Goal: Check status: Check status

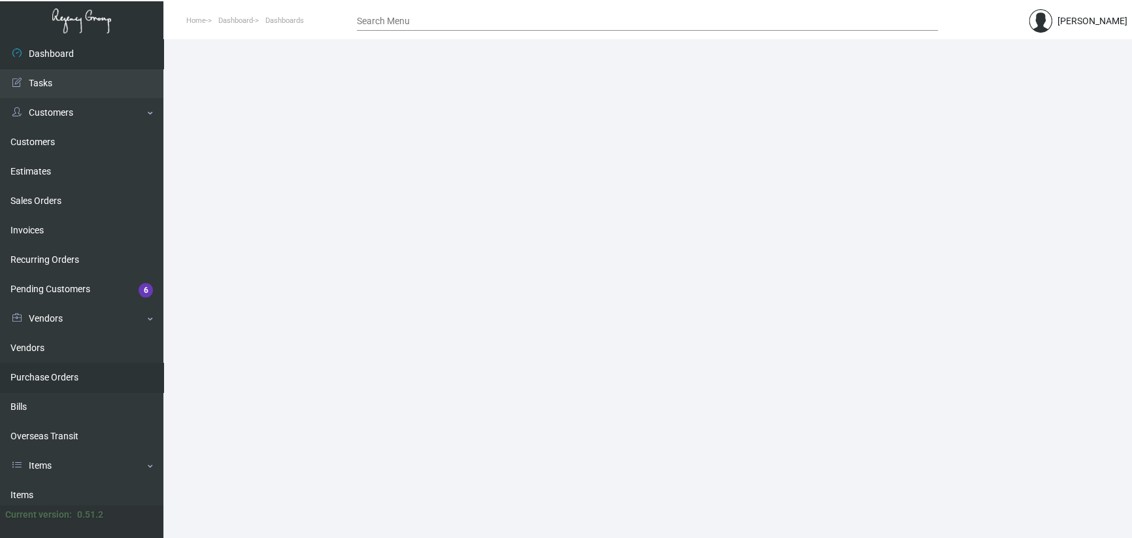
click at [32, 376] on link "Purchase Orders" at bounding box center [81, 377] width 163 height 29
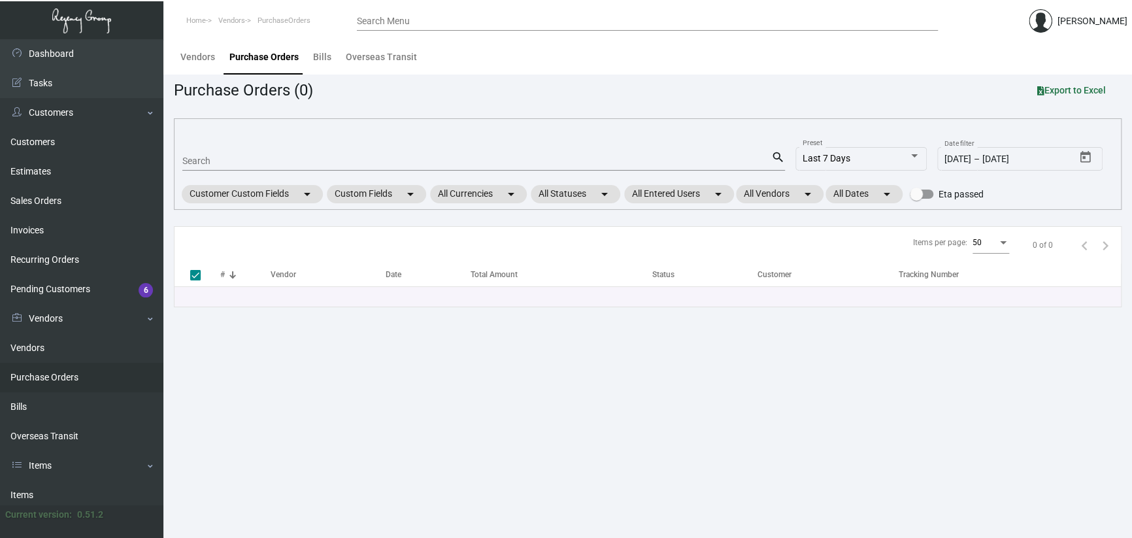
click at [228, 159] on input "Search" at bounding box center [476, 161] width 589 height 10
paste input "75124"
type input "75124"
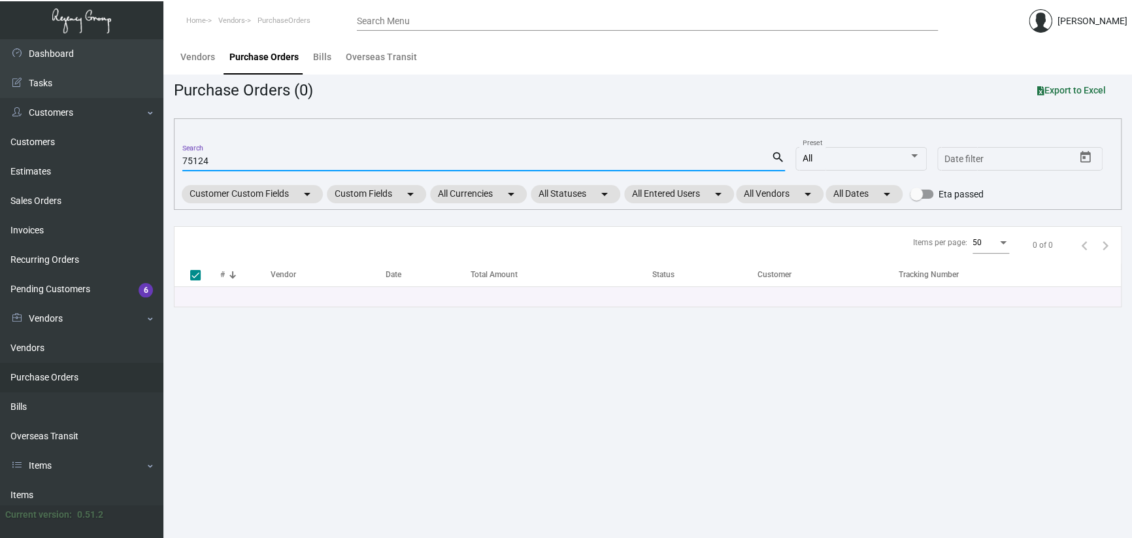
click at [242, 164] on input "75124" at bounding box center [476, 161] width 589 height 10
drag, startPoint x: 404, startPoint y: 421, endPoint x: 397, endPoint y: 414, distance: 9.7
click at [405, 413] on main "Vendors Purchase Orders Bills Overseas Transit Purchase Orders (0) Export to Ex…" at bounding box center [647, 288] width 969 height 499
click at [261, 157] on input "75124" at bounding box center [476, 161] width 589 height 10
type input "75124\"
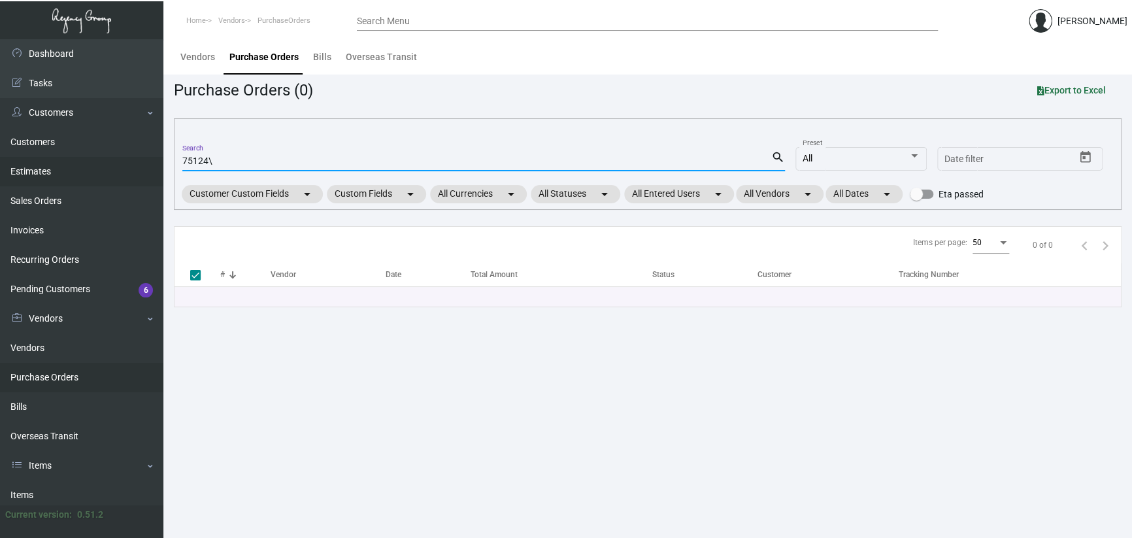
drag, startPoint x: 248, startPoint y: 162, endPoint x: 123, endPoint y: 158, distance: 125.6
click at [124, 158] on div "Dashboard Dashboard Tasks Customers Customers Estimates Sales Orders Invoices R…" at bounding box center [566, 288] width 1132 height 499
type input "102689"
checkbox input "false"
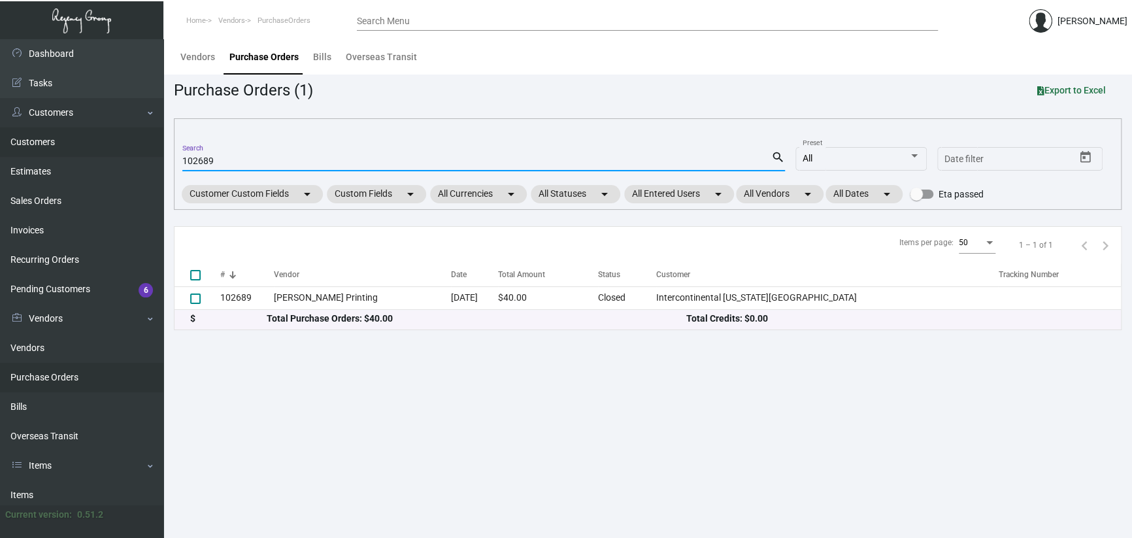
drag, startPoint x: 231, startPoint y: 158, endPoint x: 149, endPoint y: 150, distance: 82.7
click at [149, 150] on div "Dashboard Dashboard Tasks Customers Customers Estimates Sales Orders Invoices R…" at bounding box center [566, 288] width 1132 height 499
paste input "75124"
type input "75124"
checkbox input "true"
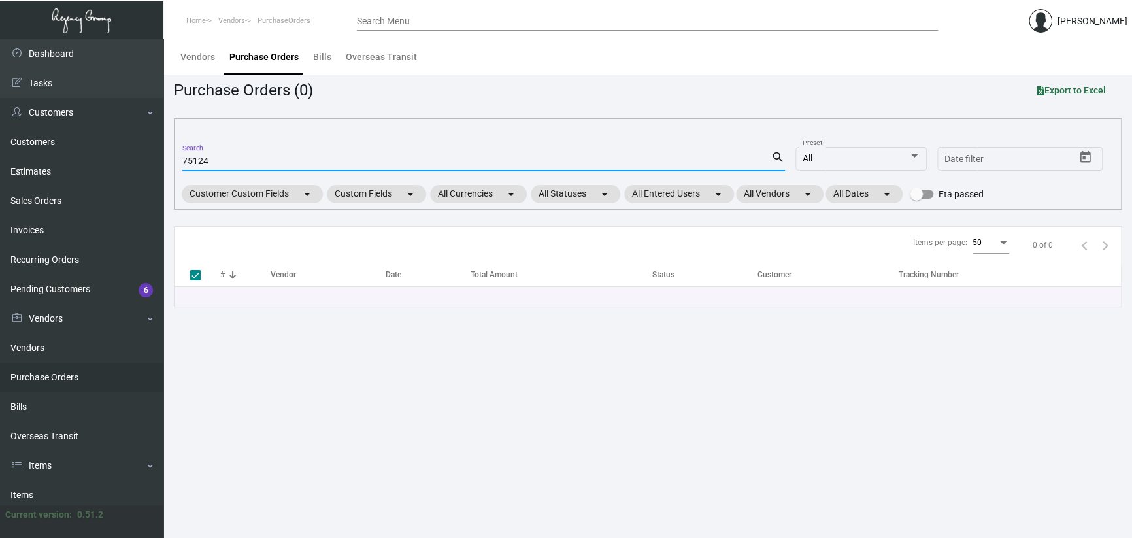
type input "75124"
click at [482, 474] on main "Vendors Purchase Orders Bills Overseas Transit Purchase Orders (0) Export to Ex…" at bounding box center [647, 288] width 969 height 499
click at [512, 256] on div "Items per page: 50 0 of 0" at bounding box center [648, 245] width 946 height 37
click at [324, 163] on input "75124" at bounding box center [476, 161] width 589 height 10
drag, startPoint x: 429, startPoint y: 377, endPoint x: 363, endPoint y: 260, distance: 134.0
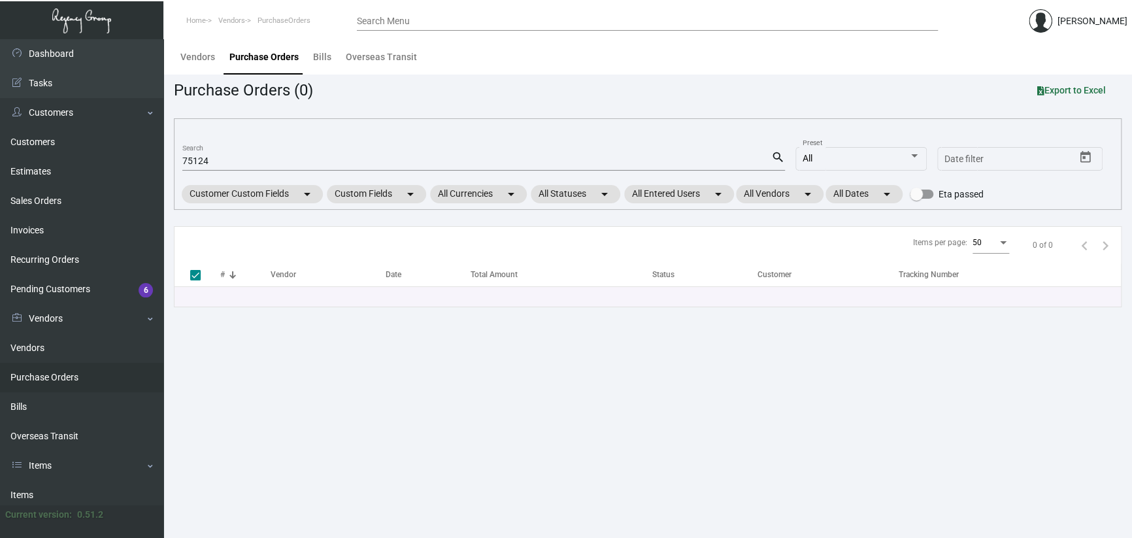
click at [429, 377] on main "Vendors Purchase Orders Bills Overseas Transit Purchase Orders (0) Export to Ex…" at bounding box center [647, 288] width 969 height 499
